Goal: Register for event/course

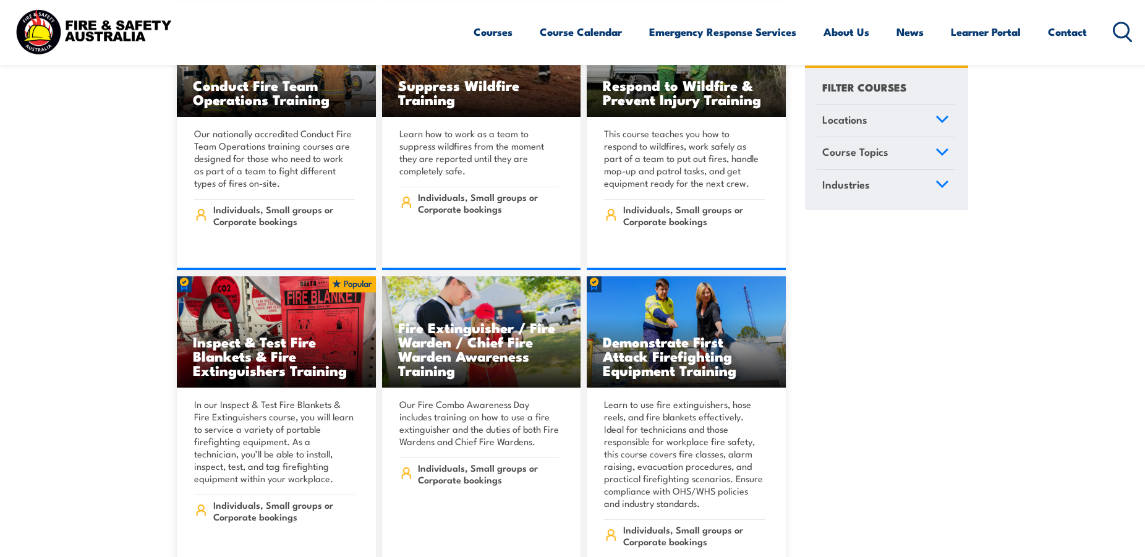
scroll to position [13114, 0]
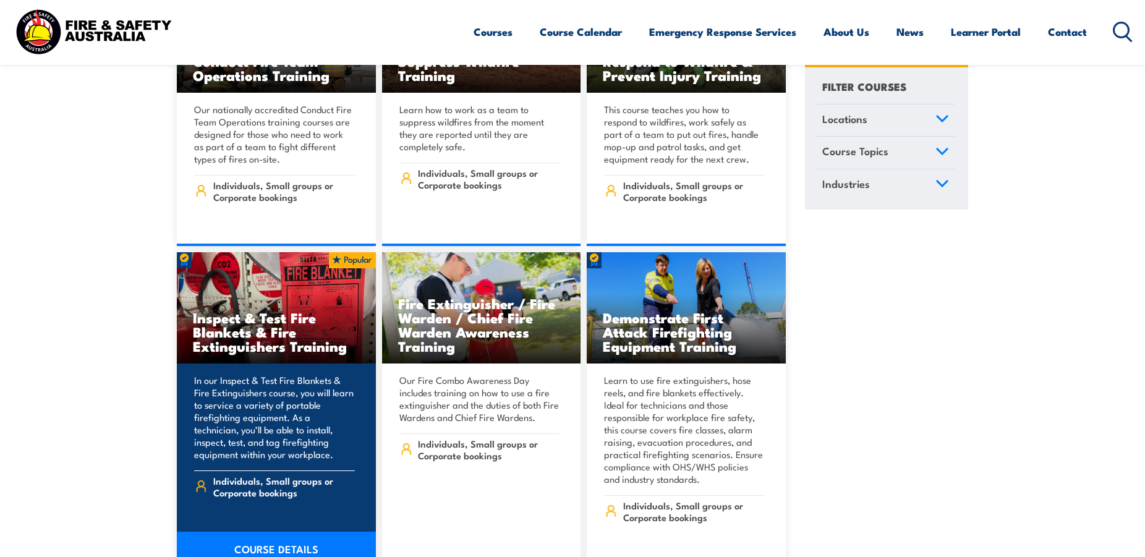
click at [260, 310] on h3 "Inspect & Test Fire Blankets & Fire Extinguishers Training" at bounding box center [276, 331] width 167 height 43
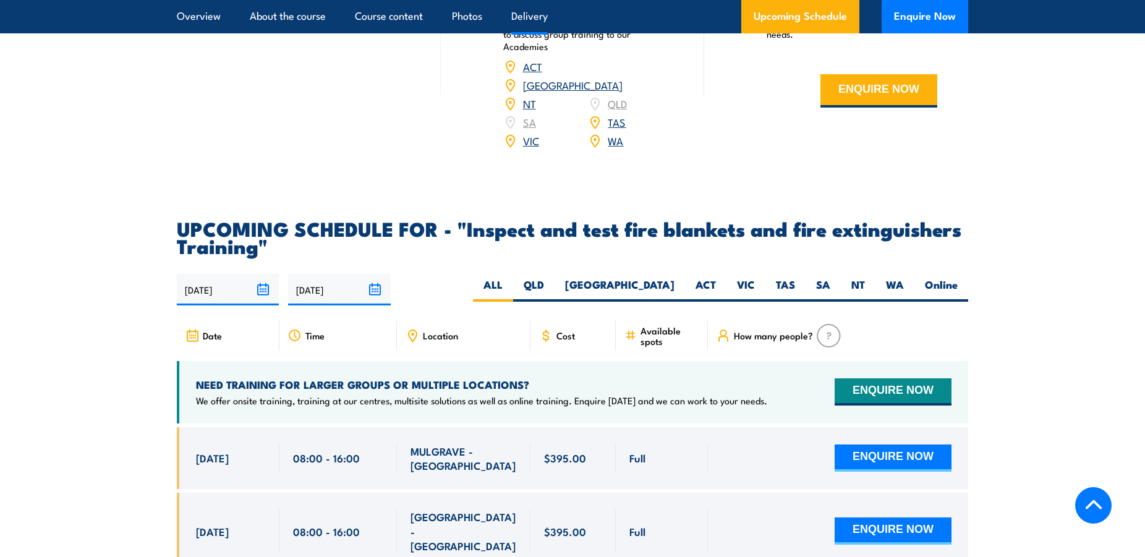
scroll to position [2081, 0]
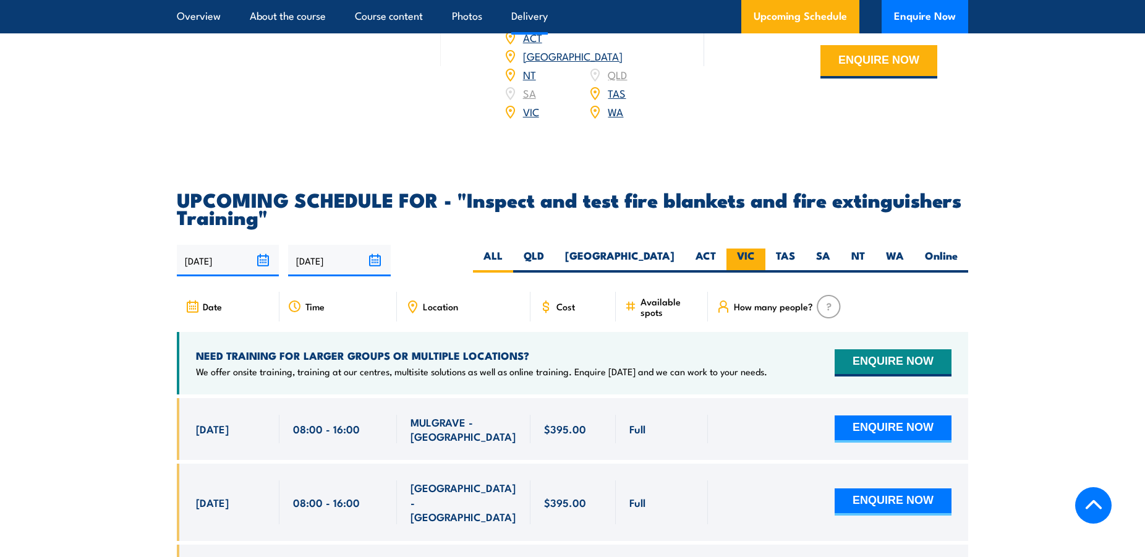
click at [754, 273] on label "VIC" at bounding box center [745, 260] width 39 height 24
click at [755, 257] on input "VIC" at bounding box center [759, 252] width 8 height 8
radio input "true"
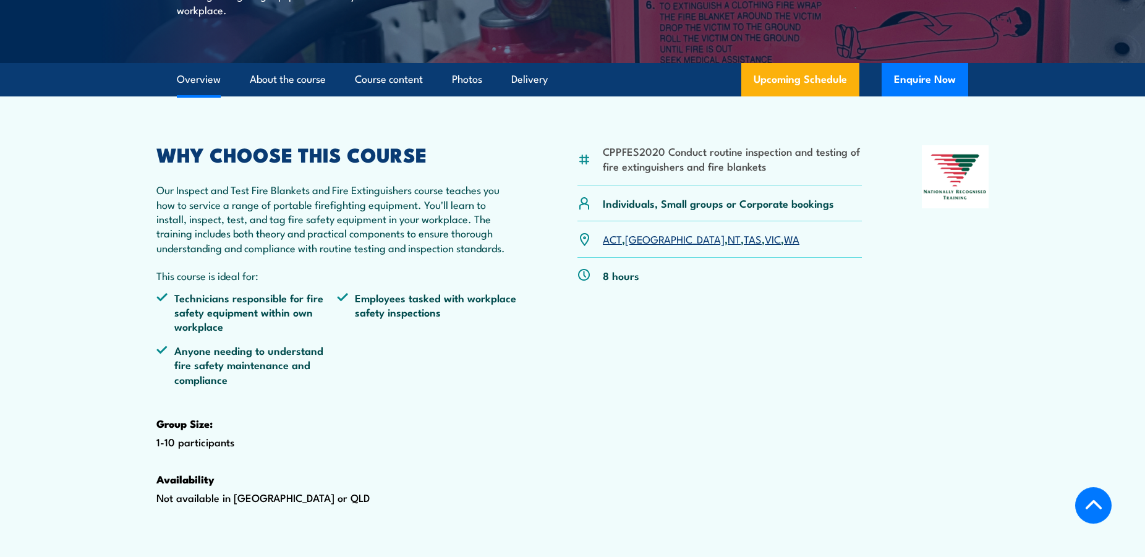
scroll to position [278, 0]
